Goal: Find specific page/section: Find specific page/section

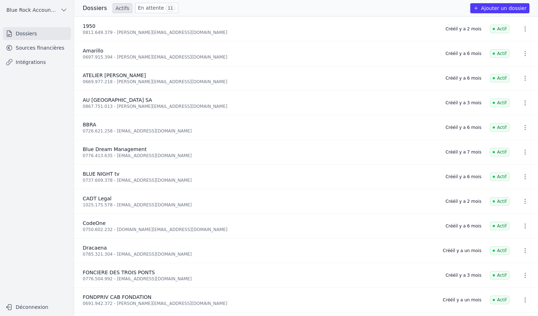
click at [44, 49] on link "Sources financières" at bounding box center [37, 47] width 68 height 13
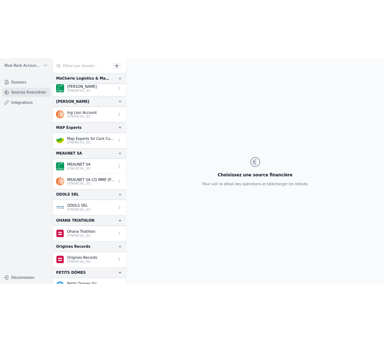
scroll to position [1059, 0]
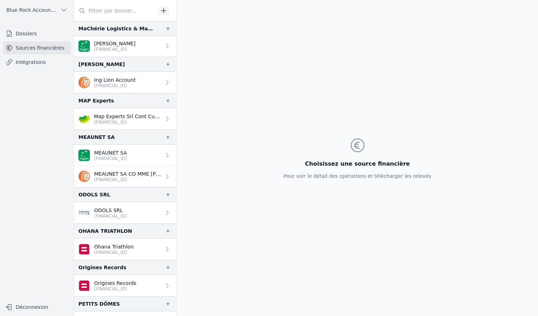
click at [127, 153] on p "MEAUNET SA" at bounding box center [110, 152] width 33 height 7
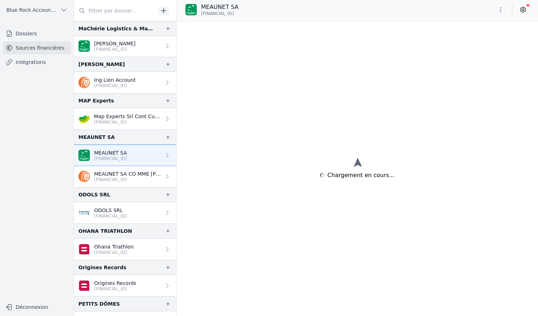
click at [127, 152] on p "MEAUNET SA" at bounding box center [110, 152] width 33 height 7
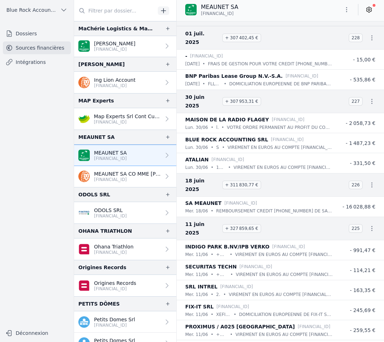
scroll to position [791, 0]
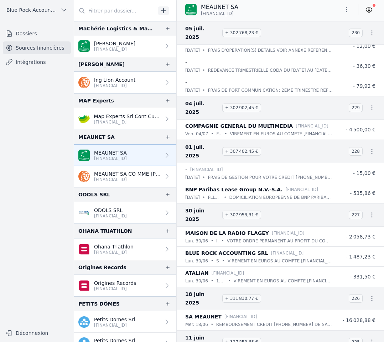
click at [146, 179] on p "BE17 3101 8021 9521" at bounding box center [127, 180] width 67 height 6
click at [121, 169] on link "MEAUNET SA CO MME INGRID BONNET BE17 3101 8021 9521" at bounding box center [125, 176] width 102 height 21
click at [128, 177] on p "BE17 3101 8021 9521" at bounding box center [127, 180] width 67 height 6
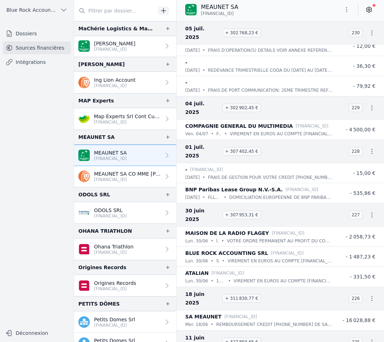
click at [128, 177] on p "BE17 3101 8021 9521" at bounding box center [127, 180] width 67 height 6
click at [143, 176] on p "MEAUNET SA CO MME INGRID BONNET" at bounding box center [127, 173] width 67 height 7
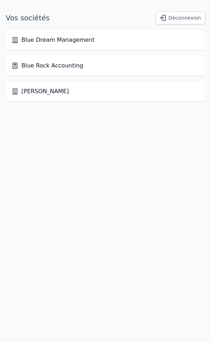
click at [59, 66] on link "Blue Rock Accounting" at bounding box center [47, 65] width 72 height 9
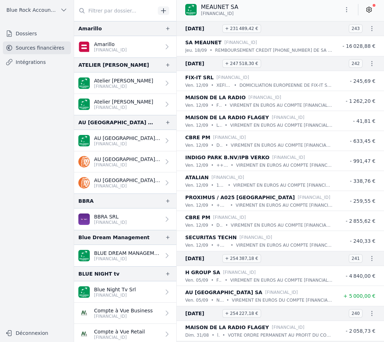
click at [54, 116] on nav "Dossiers Sources financières Intégrations" at bounding box center [37, 173] width 62 height 293
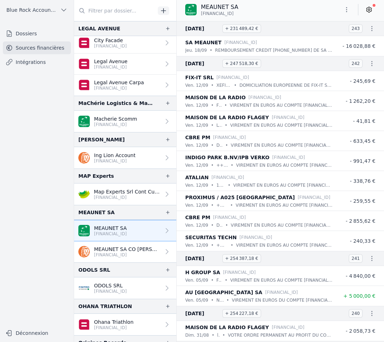
scroll to position [987, 0]
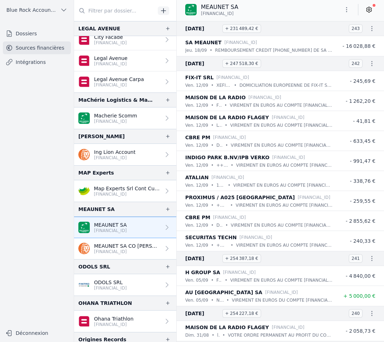
click at [113, 251] on p "[FINANCIAL_ID]" at bounding box center [127, 252] width 67 height 6
